Goal: Information Seeking & Learning: Learn about a topic

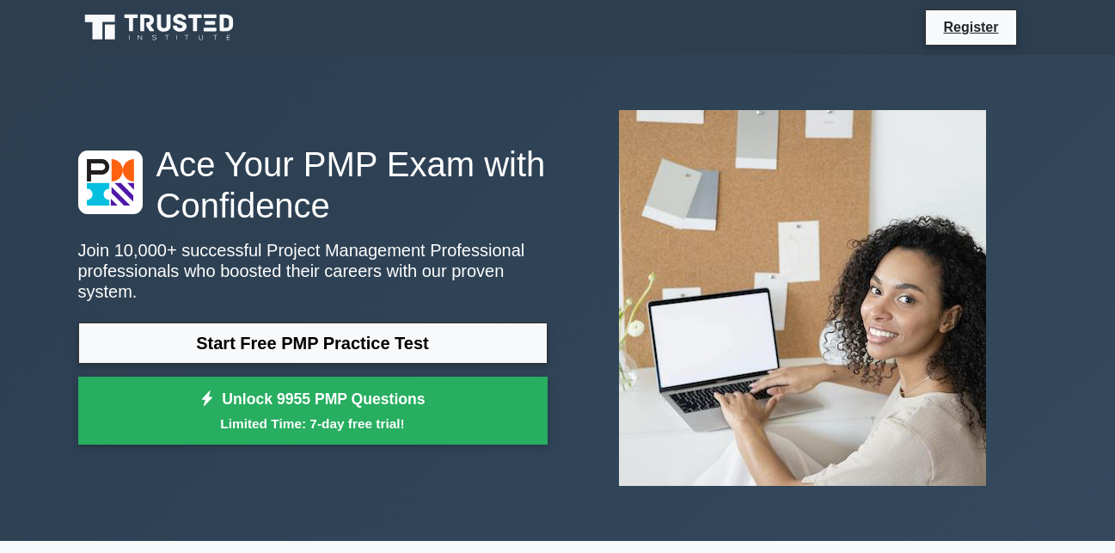
click at [344, 331] on link "Start Free PMP Practice Test" at bounding box center [312, 342] width 469 height 41
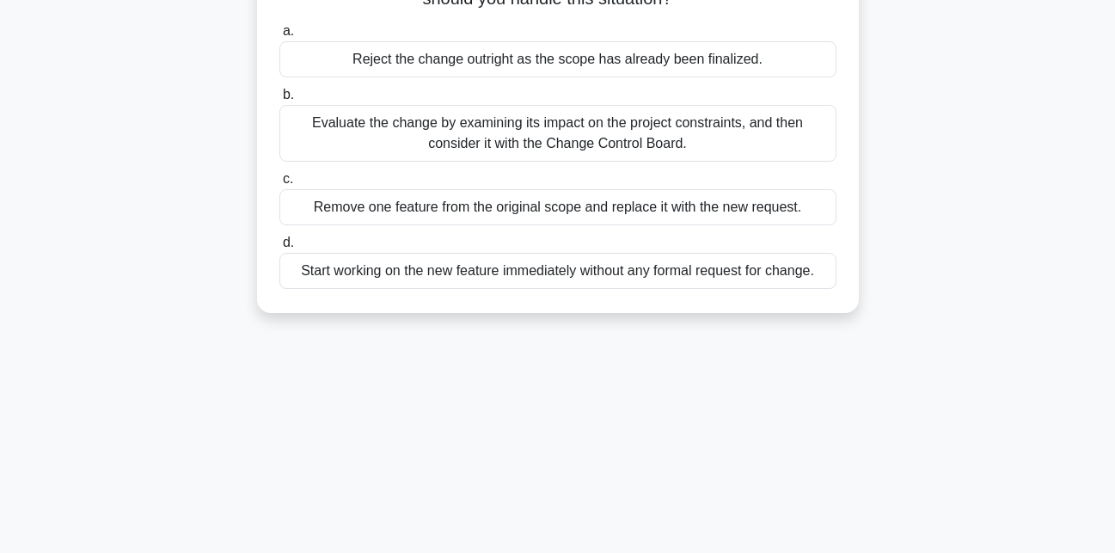
scroll to position [200, 0]
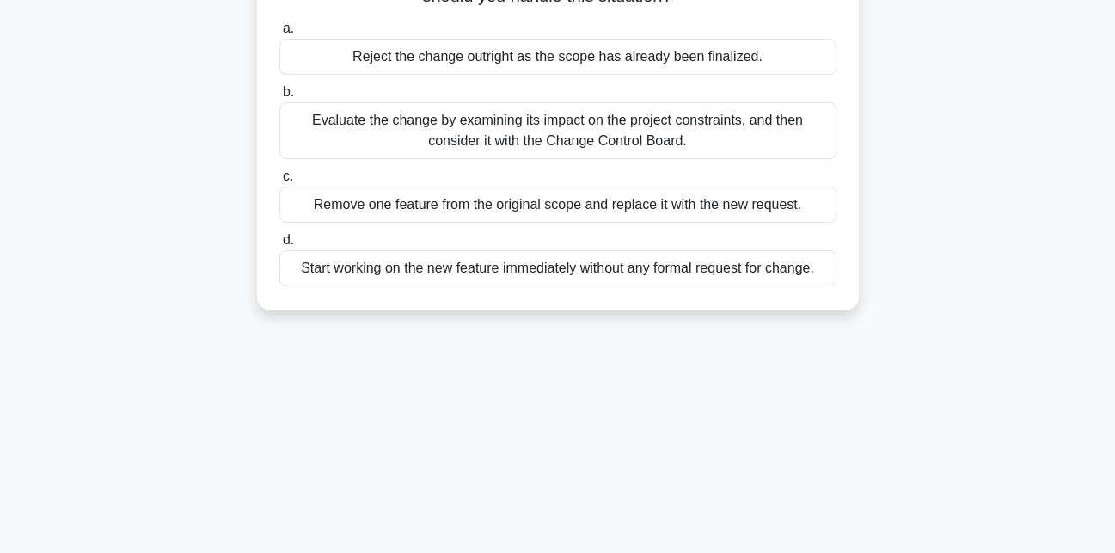
click at [473, 275] on div "Start working on the new feature immediately without any formal request for cha…" at bounding box center [557, 268] width 557 height 36
click at [279, 246] on input "d. Start working on the new feature immediately without any formal request for …" at bounding box center [279, 240] width 0 height 11
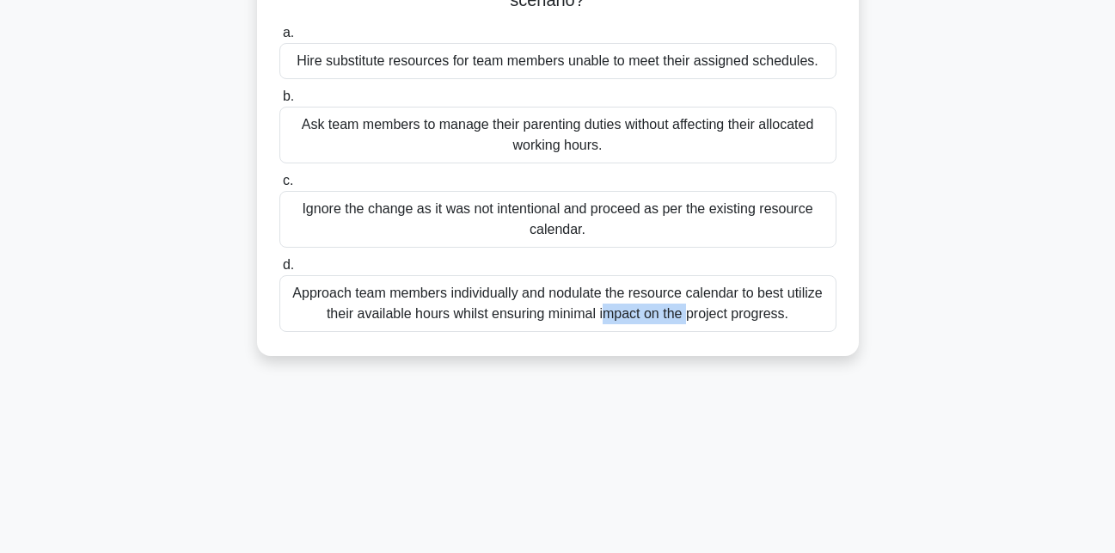
click at [473, 275] on div "Approach team members individually and nodulate the resource calendar to best u…" at bounding box center [557, 303] width 557 height 57
click at [279, 271] on input "d. Approach team members individually and nodulate the resource calendar to bes…" at bounding box center [279, 265] width 0 height 11
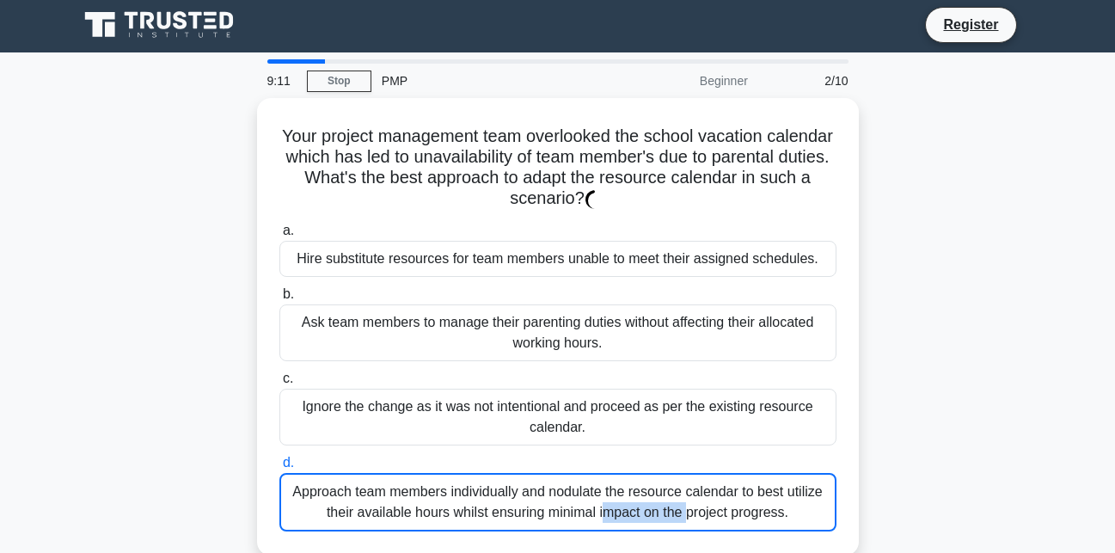
scroll to position [0, 0]
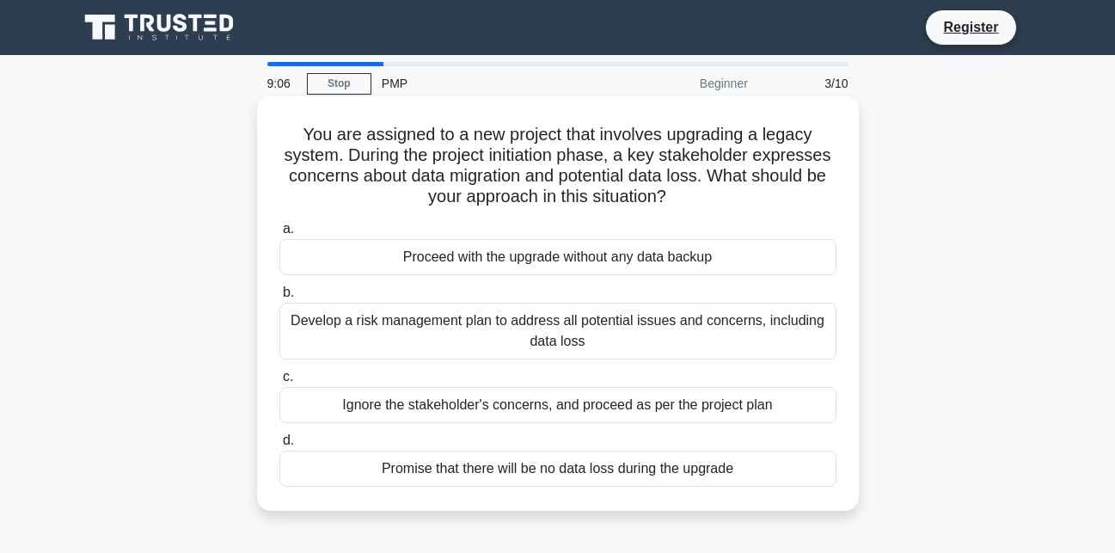
click at [853, 278] on div "You are assigned to a new project that involves upgrading a legacy system. Duri…" at bounding box center [558, 303] width 602 height 414
click at [680, 322] on div "Develop a risk management plan to address all potential issues and concerns, in…" at bounding box center [557, 331] width 557 height 57
click at [279, 298] on input "b. Develop a risk management plan to address all potential issues and concerns,…" at bounding box center [279, 292] width 0 height 11
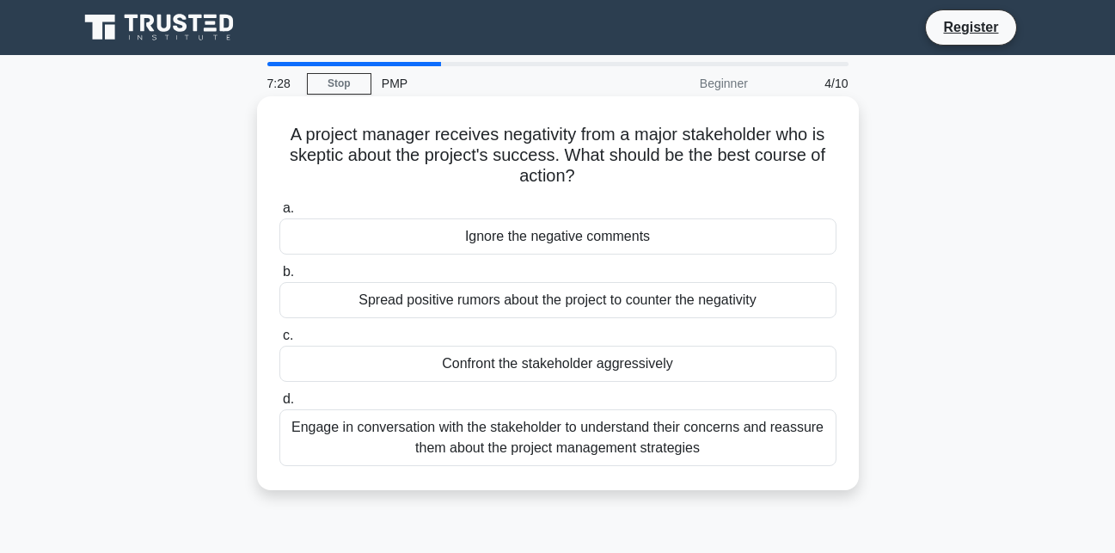
click at [636, 296] on div "Spread positive rumors about the project to counter the negativity" at bounding box center [557, 300] width 557 height 36
click at [279, 278] on input "b. Spread positive rumors about the project to counter the negativity" at bounding box center [279, 271] width 0 height 11
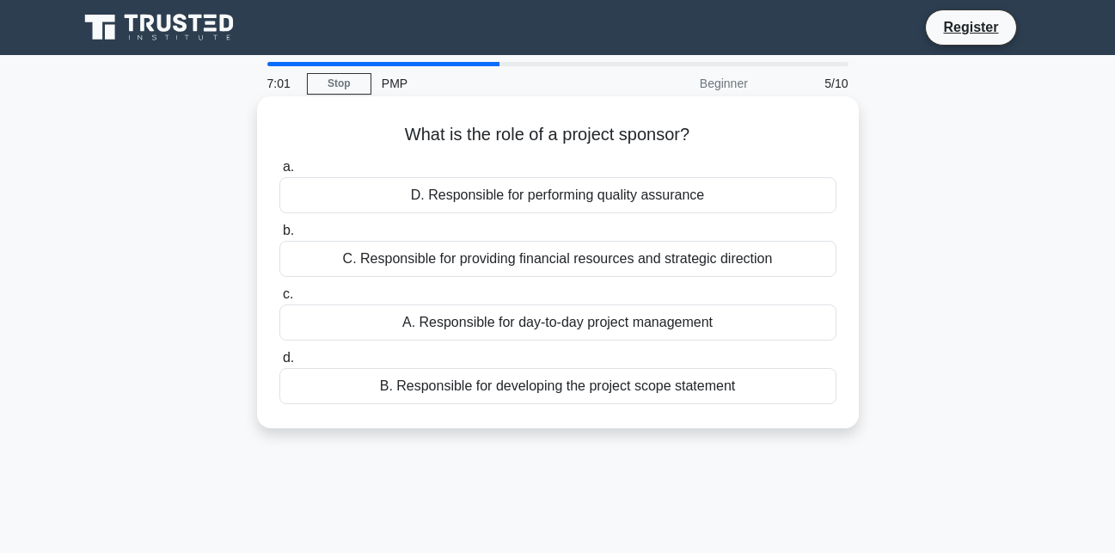
click at [617, 254] on div "C. Responsible for providing financial resources and strategic direction" at bounding box center [557, 259] width 557 height 36
click at [279, 236] on input "b. C. Responsible for providing financial resources and strategic direction" at bounding box center [279, 230] width 0 height 11
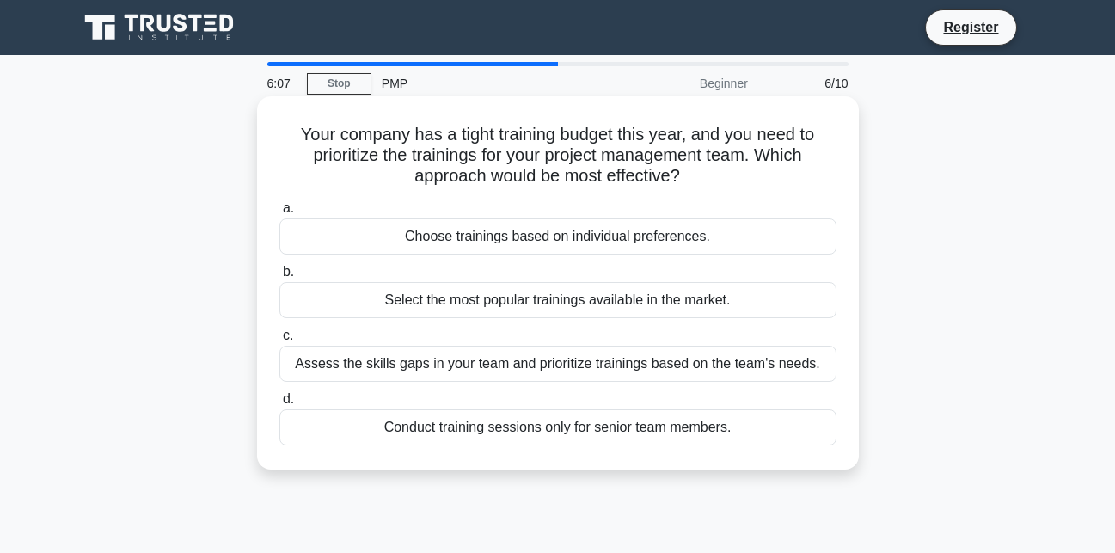
click at [620, 425] on div "Conduct training sessions only for senior team members." at bounding box center [557, 427] width 557 height 36
click at [279, 405] on input "d. Conduct training sessions only for senior team members." at bounding box center [279, 399] width 0 height 11
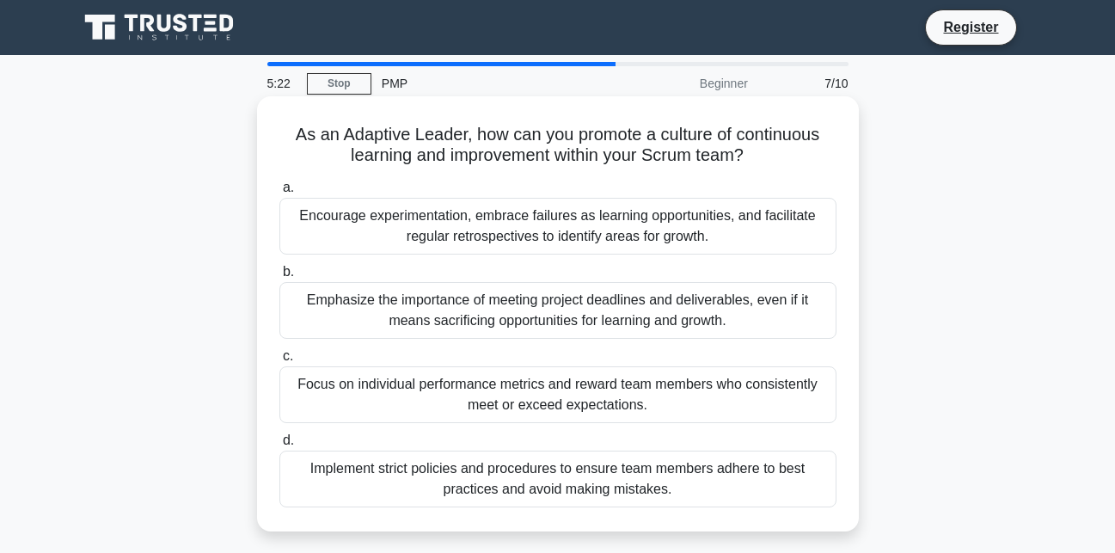
click at [559, 219] on div "Encourage experimentation, embrace failures as learning opportunities, and faci…" at bounding box center [557, 226] width 557 height 57
click at [279, 193] on input "a. Encourage experimentation, embrace failures as learning opportunities, and f…" at bounding box center [279, 187] width 0 height 11
